Goal: Transaction & Acquisition: Subscribe to service/newsletter

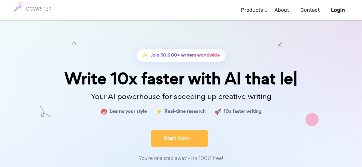
click at [199, 136] on button "Start Now" at bounding box center [179, 138] width 57 height 17
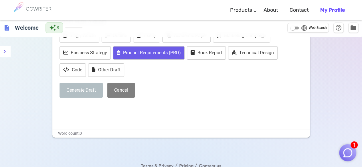
scroll to position [52, 0]
